Goal: Find specific page/section: Find specific page/section

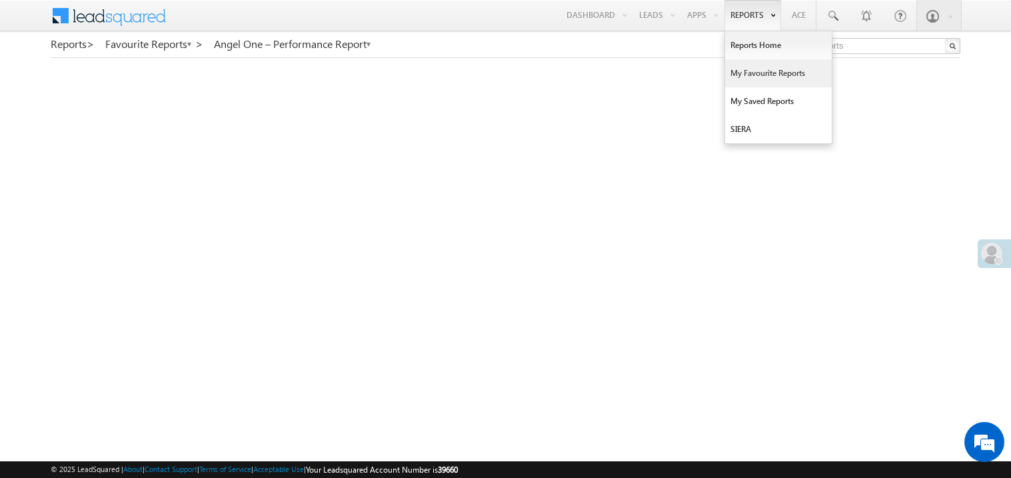
click at [735, 67] on link "My Favourite Reports" at bounding box center [778, 73] width 107 height 28
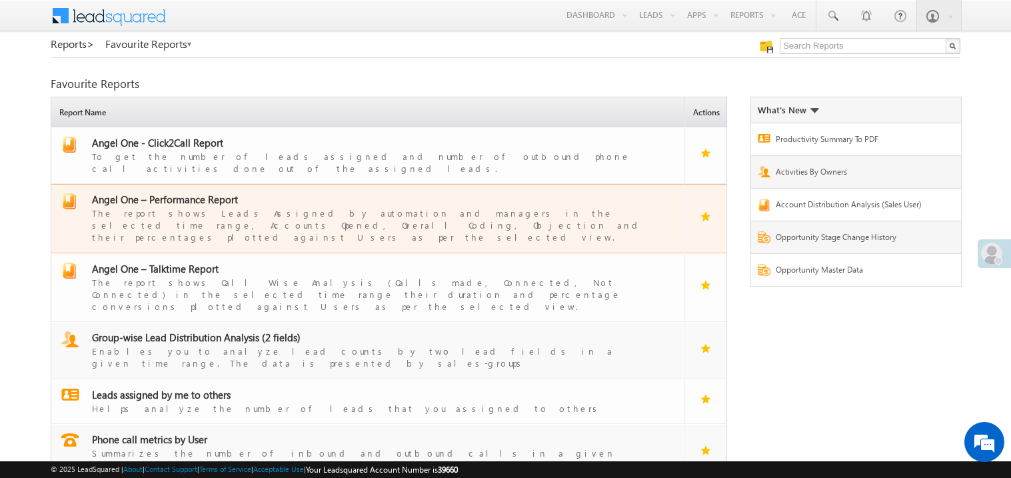
click at [177, 193] on span "Angel One – Performance Report" at bounding box center [165, 199] width 146 height 13
